Goal: Task Accomplishment & Management: Use online tool/utility

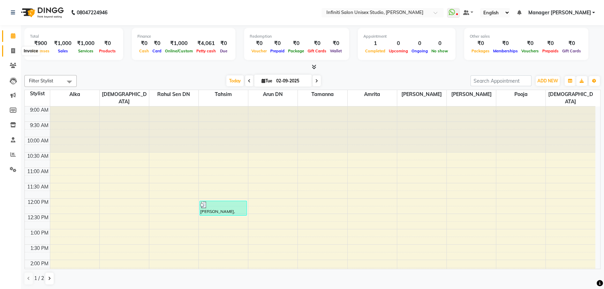
click at [12, 50] on icon at bounding box center [13, 50] width 4 height 5
select select "service"
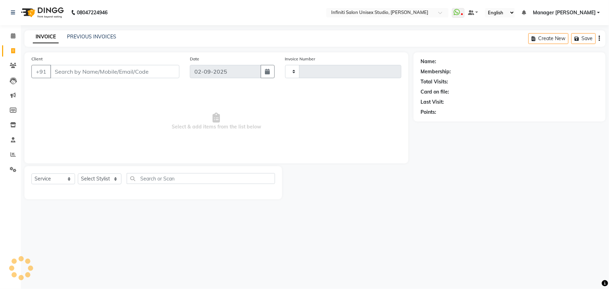
type input "1858"
select select "6511"
click at [65, 69] on input "Client" at bounding box center [114, 71] width 129 height 13
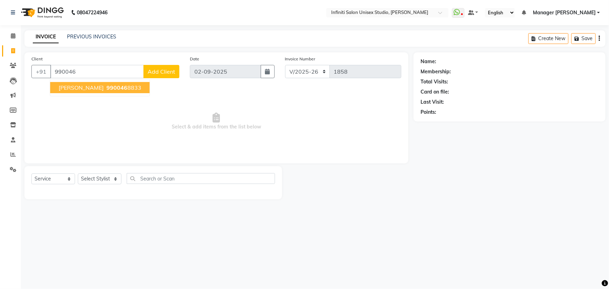
click at [106, 87] on span "990046" at bounding box center [116, 87] width 21 height 7
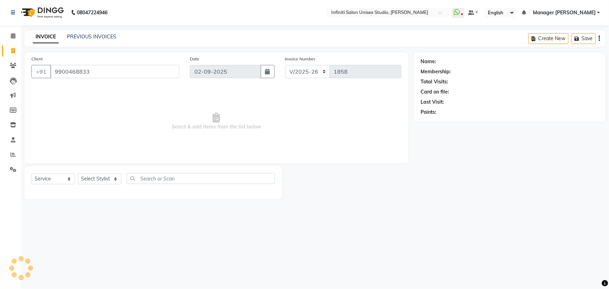
type input "9900468833"
select select "1: Object"
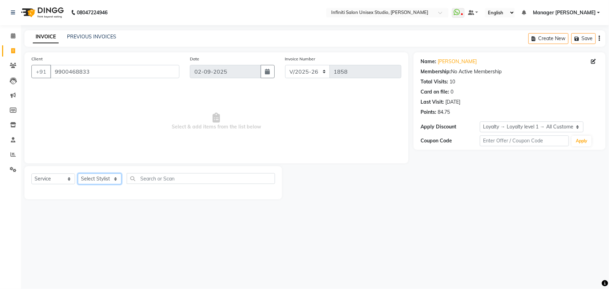
click at [109, 178] on select "Select Stylist Alka Amrita Arun DN Bharti [PERSON_NAME] Owner [PERSON_NAME] DN …" at bounding box center [100, 178] width 44 height 11
select select "49888"
click at [78, 173] on select "Select Stylist Alka Amrita Arun DN Bharti [PERSON_NAME] Owner [PERSON_NAME] DN …" at bounding box center [100, 178] width 44 height 11
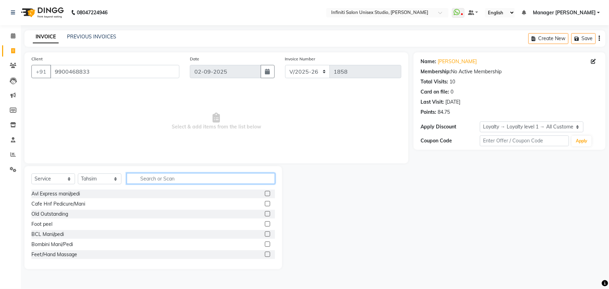
click at [146, 180] on input "text" at bounding box center [201, 178] width 148 height 11
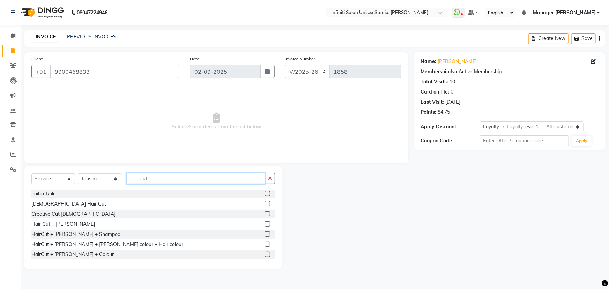
type input "cut"
click at [265, 205] on label at bounding box center [267, 203] width 5 height 5
click at [265, 205] on input "checkbox" at bounding box center [267, 204] width 5 height 5
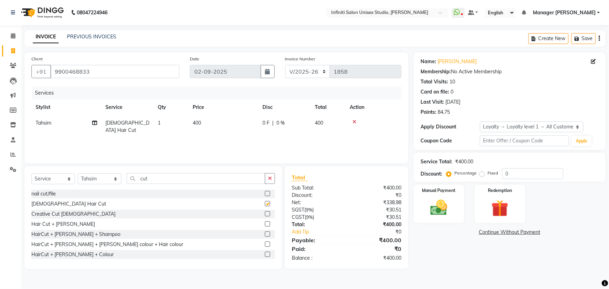
checkbox input "false"
click at [268, 179] on button "button" at bounding box center [270, 178] width 10 height 11
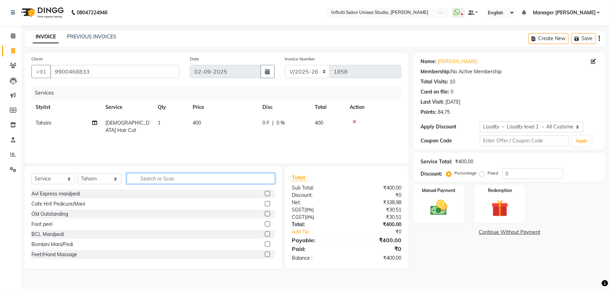
click at [139, 178] on input "text" at bounding box center [201, 178] width 148 height 11
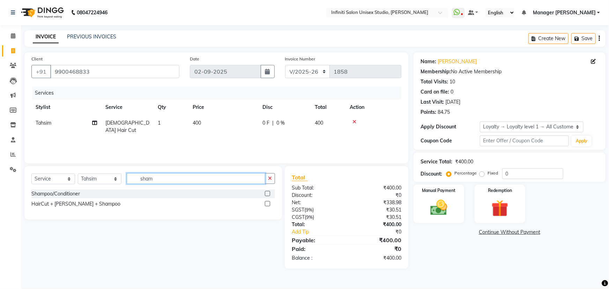
type input "sham"
click at [268, 193] on label at bounding box center [267, 193] width 5 height 5
click at [268, 193] on input "checkbox" at bounding box center [267, 194] width 5 height 5
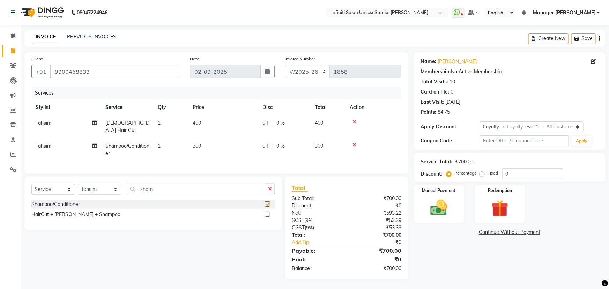
checkbox input "false"
click at [269, 142] on div "0 F | 0 %" at bounding box center [284, 145] width 44 height 7
select select "49888"
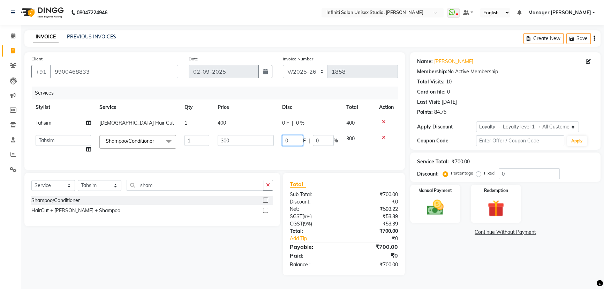
click at [300, 141] on input "0" at bounding box center [292, 140] width 21 height 11
type input "0200"
click at [315, 152] on tr "Alka Amrita Arun DN Bharti [PERSON_NAME] Krishna Owner Pooja Rahul Sen DN Ritu …" at bounding box center [214, 144] width 367 height 27
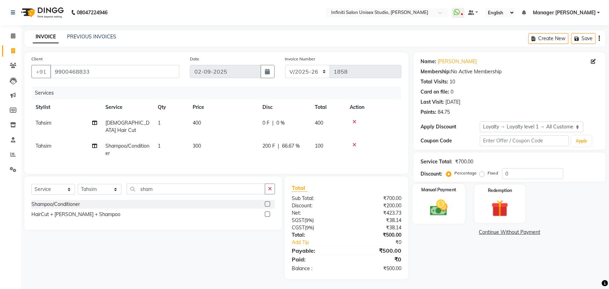
click at [432, 208] on img at bounding box center [439, 207] width 29 height 20
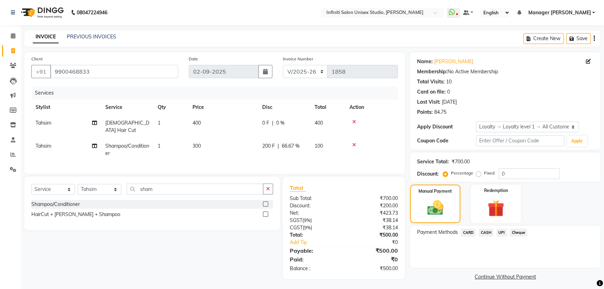
click at [500, 232] on span "UPI" at bounding box center [502, 233] width 11 height 8
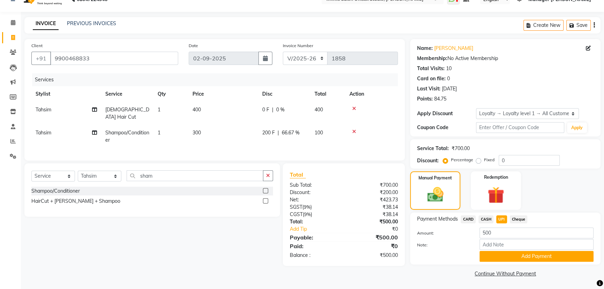
drag, startPoint x: 513, startPoint y: 257, endPoint x: 515, endPoint y: 252, distance: 5.0
click at [513, 256] on button "Add Payment" at bounding box center [537, 256] width 114 height 11
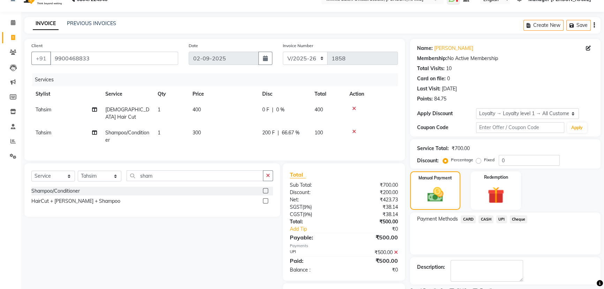
scroll to position [48, 0]
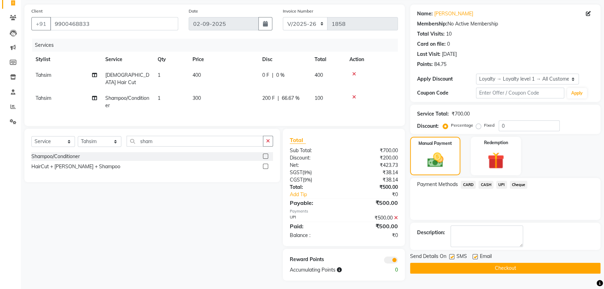
click at [517, 267] on button "Checkout" at bounding box center [505, 268] width 191 height 11
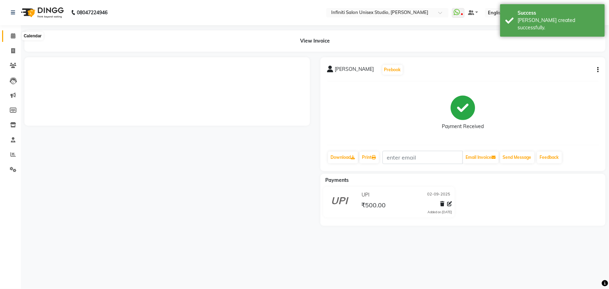
click at [11, 35] on icon at bounding box center [13, 35] width 5 height 5
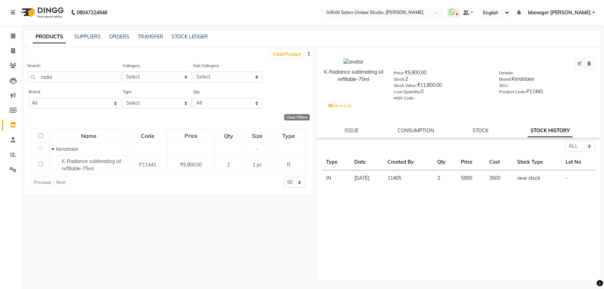
select select "all"
click at [11, 37] on icon at bounding box center [13, 35] width 5 height 5
